Goal: Information Seeking & Learning: Check status

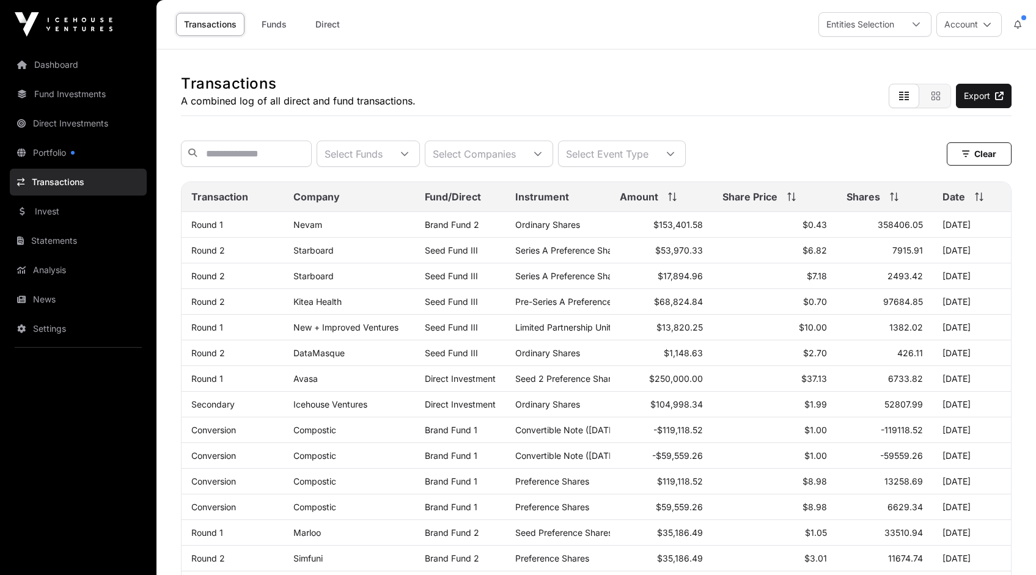
click at [59, 181] on link "Transactions" at bounding box center [78, 182] width 137 height 27
click at [53, 150] on link "Portfolio" at bounding box center [78, 152] width 137 height 27
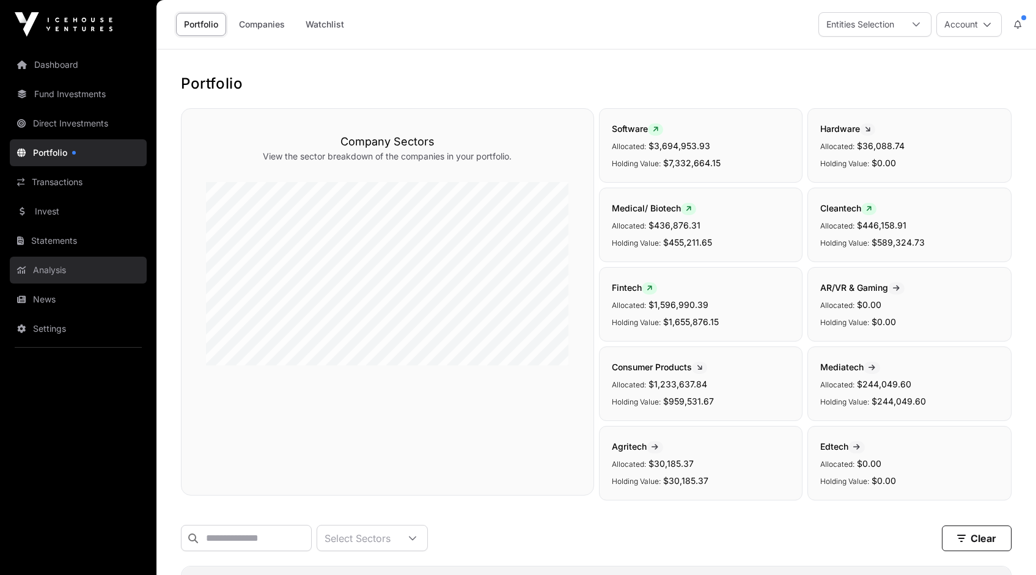
click at [53, 268] on link "Analysis" at bounding box center [78, 270] width 137 height 27
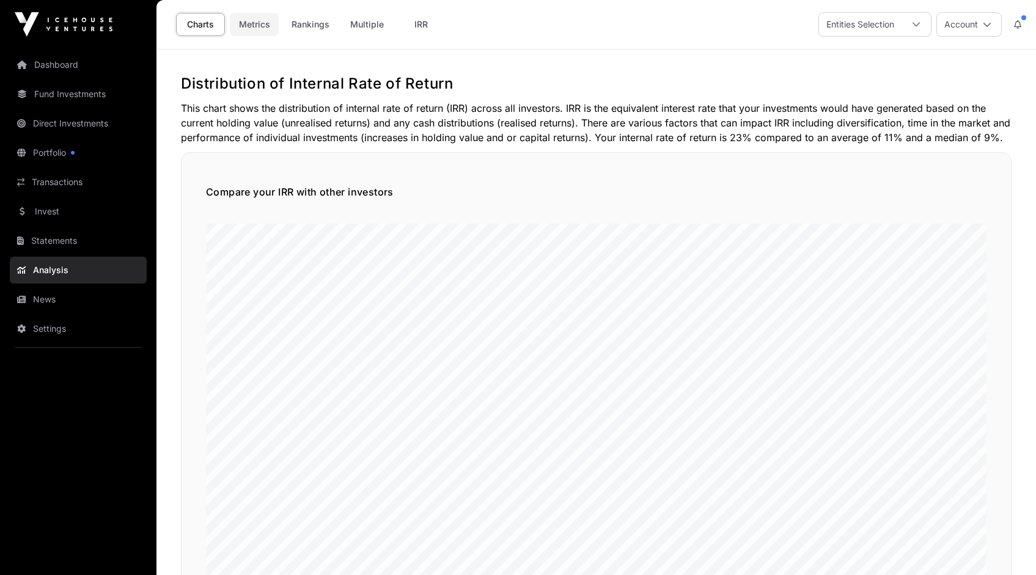
click at [257, 26] on link "Metrics" at bounding box center [254, 24] width 49 height 23
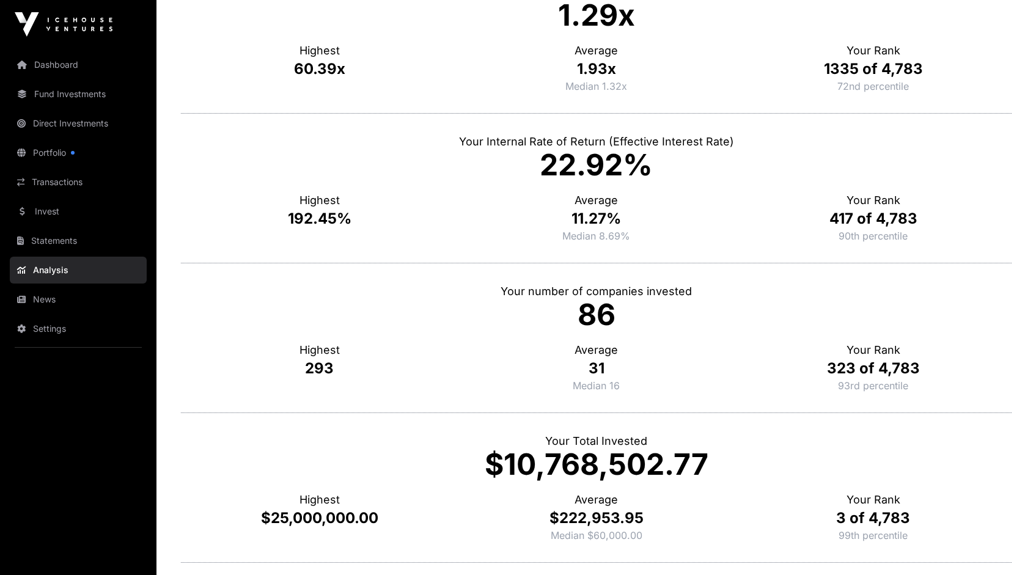
scroll to position [233, 0]
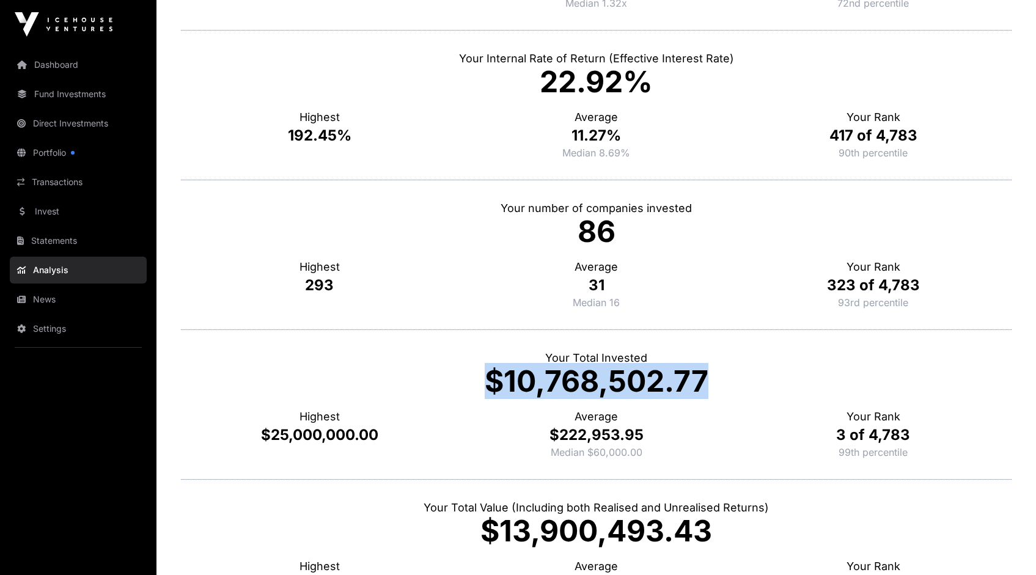
drag, startPoint x: 491, startPoint y: 381, endPoint x: 703, endPoint y: 380, distance: 212.1
click at [703, 380] on p "$10,768,502.77" at bounding box center [596, 381] width 831 height 29
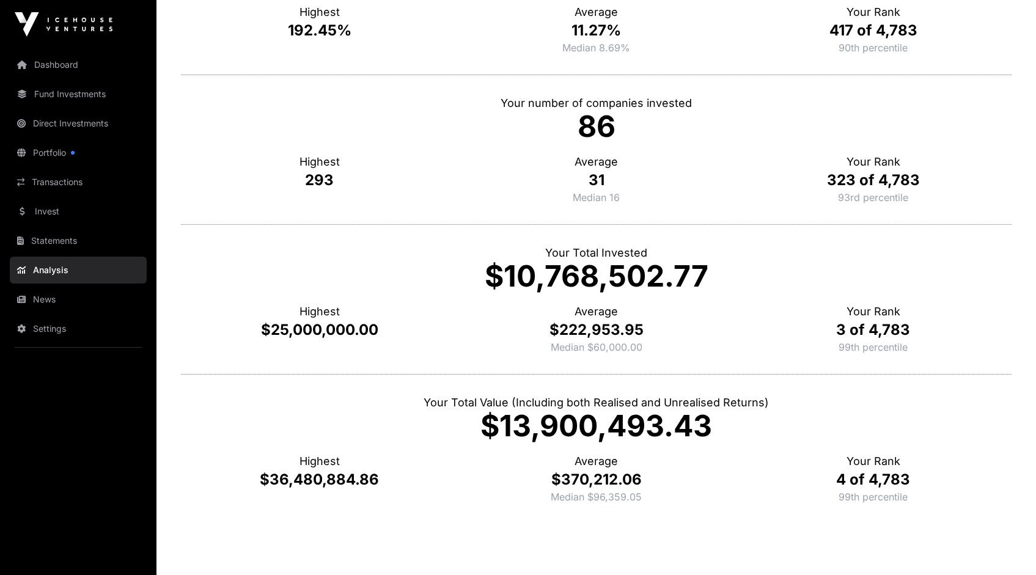
scroll to position [340, 0]
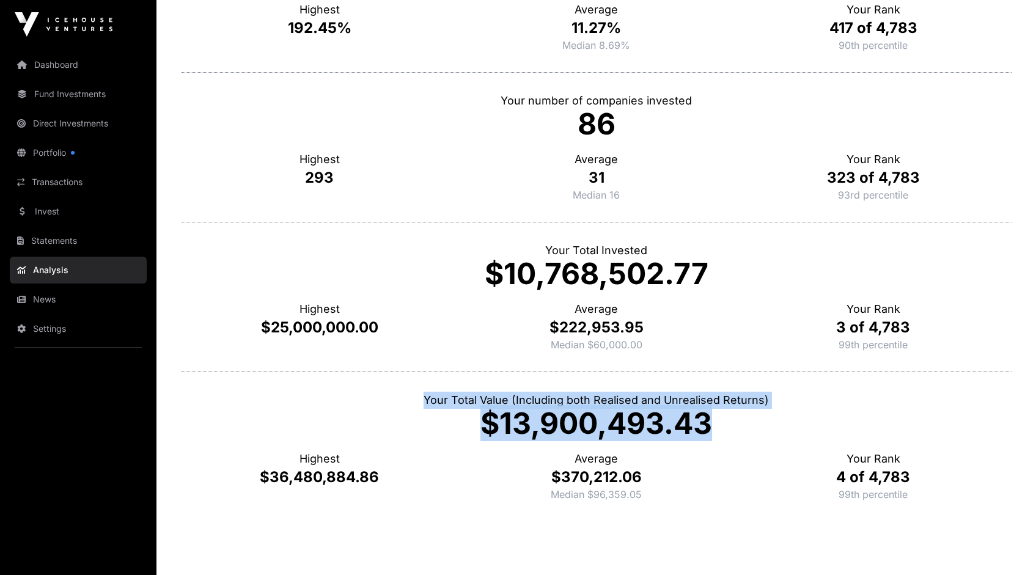
drag, startPoint x: 710, startPoint y: 421, endPoint x: 422, endPoint y: 403, distance: 288.5
click at [422, 403] on div "Your Total Value (Including both Realised and Unrealised Returns) $13,900,493.4…" at bounding box center [596, 447] width 831 height 150
click at [422, 403] on p "Your Total Value (Including both Realised and Unrealised Returns)" at bounding box center [596, 400] width 831 height 17
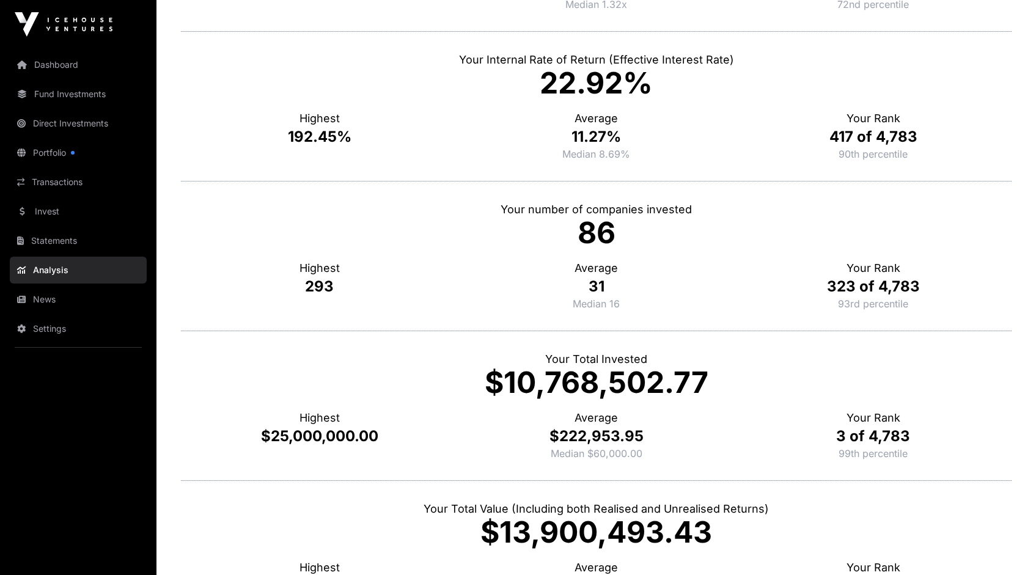
scroll to position [229, 0]
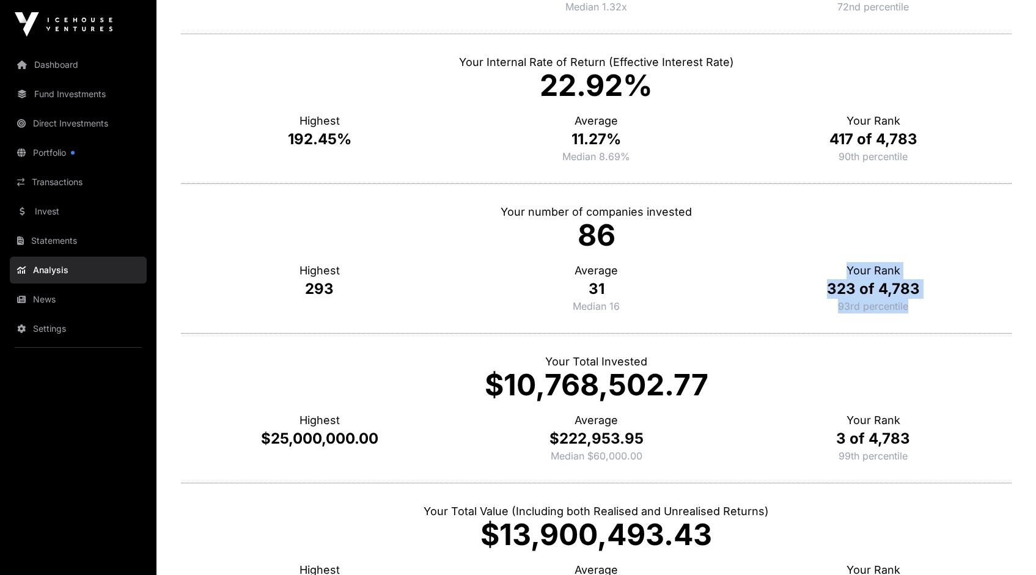
drag, startPoint x: 917, startPoint y: 304, endPoint x: 797, endPoint y: 255, distance: 129.4
click at [797, 255] on div "Your Rank 323 of 4,783 93rd percentile" at bounding box center [873, 282] width 277 height 64
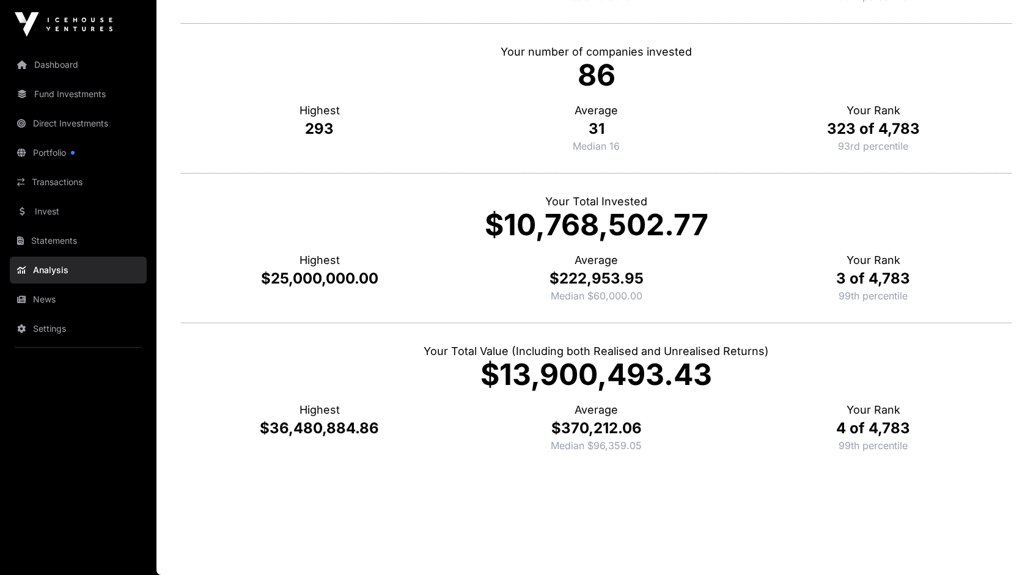
scroll to position [0, 0]
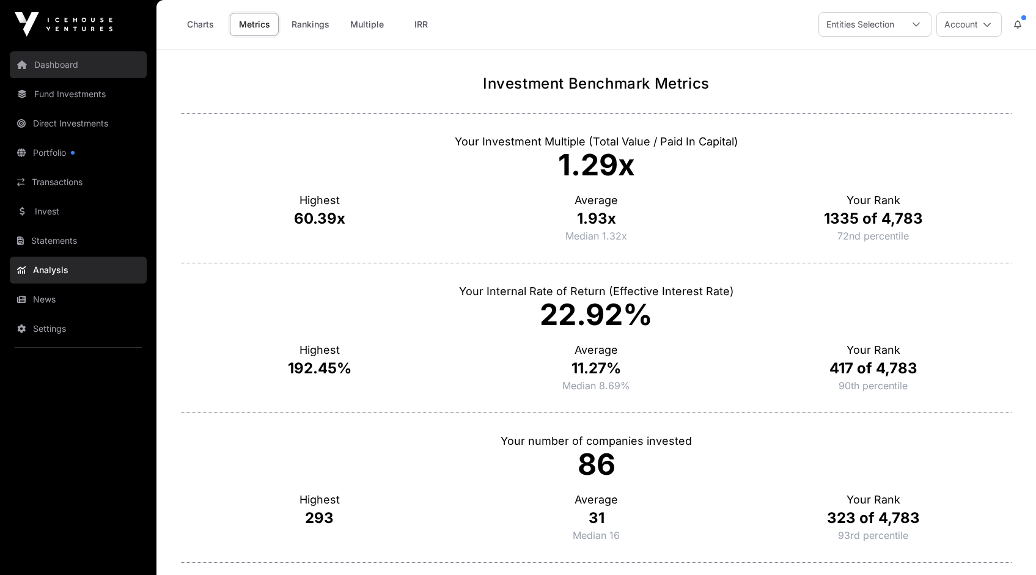
click at [70, 65] on link "Dashboard" at bounding box center [78, 64] width 137 height 27
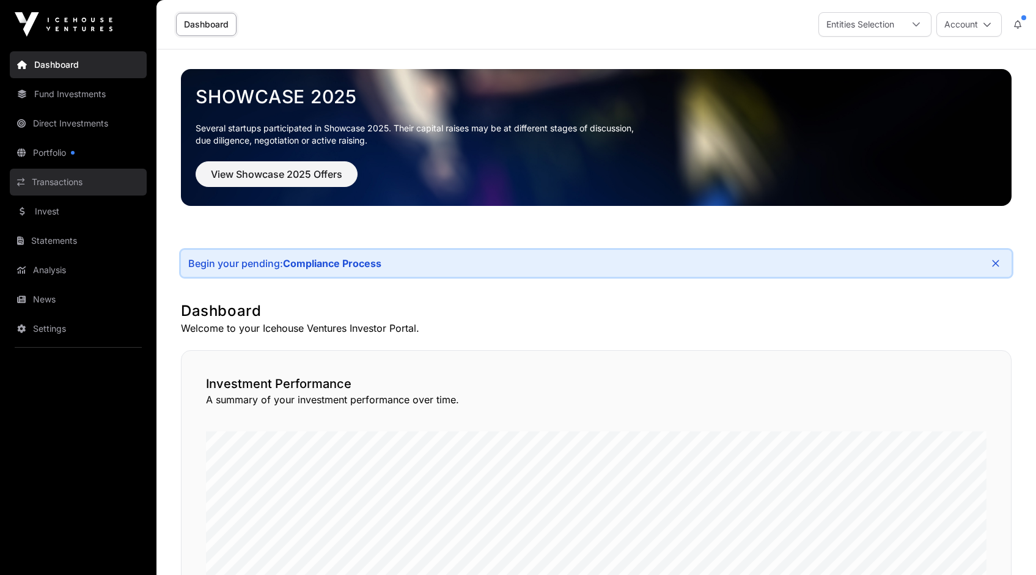
click at [64, 178] on link "Transactions" at bounding box center [78, 182] width 137 height 27
